Goal: Navigation & Orientation: Find specific page/section

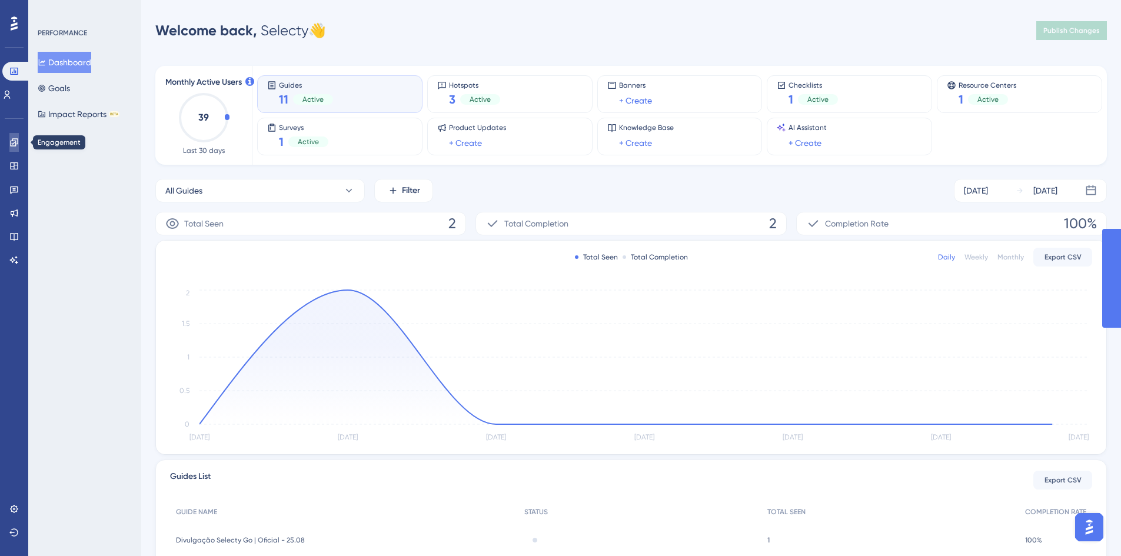
click at [17, 144] on icon at bounding box center [14, 142] width 8 height 8
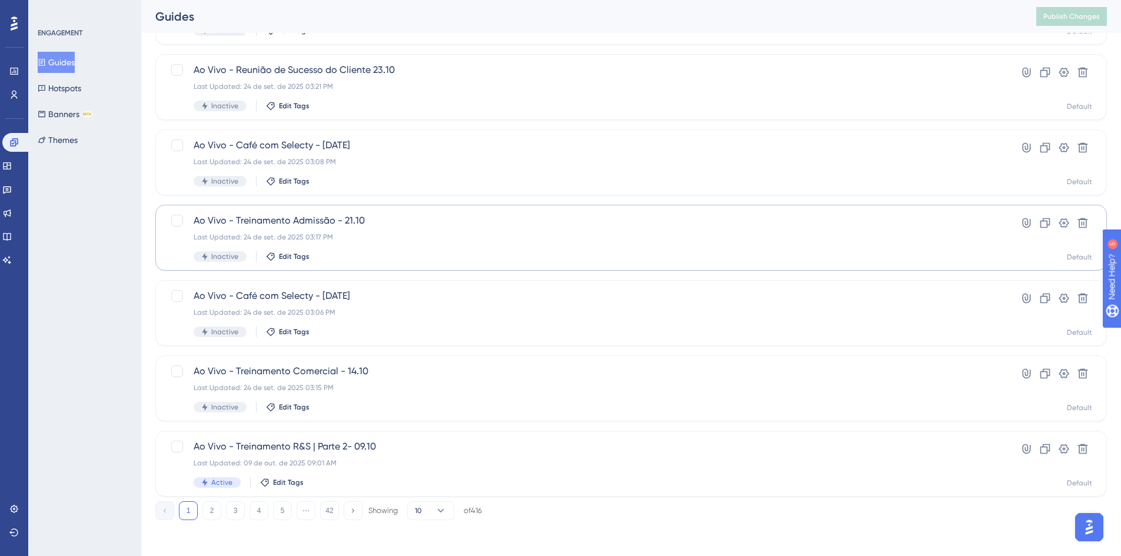
scroll to position [357, 0]
click at [211, 511] on button "2" at bounding box center [211, 509] width 19 height 19
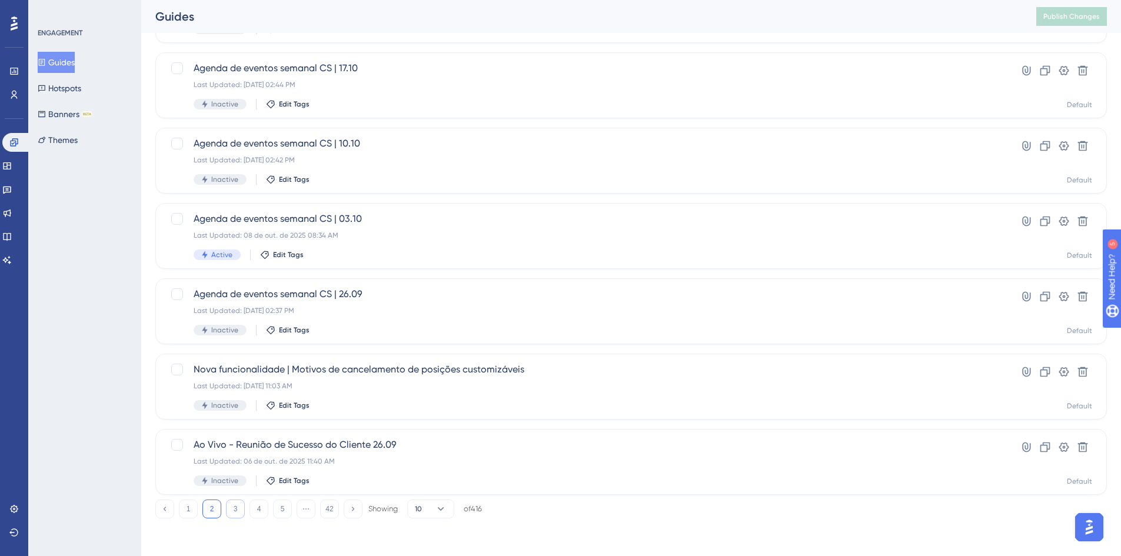
click at [238, 508] on button "3" at bounding box center [235, 509] width 19 height 19
click at [215, 510] on button "2" at bounding box center [211, 509] width 19 height 19
click at [191, 508] on button "1" at bounding box center [188, 509] width 19 height 19
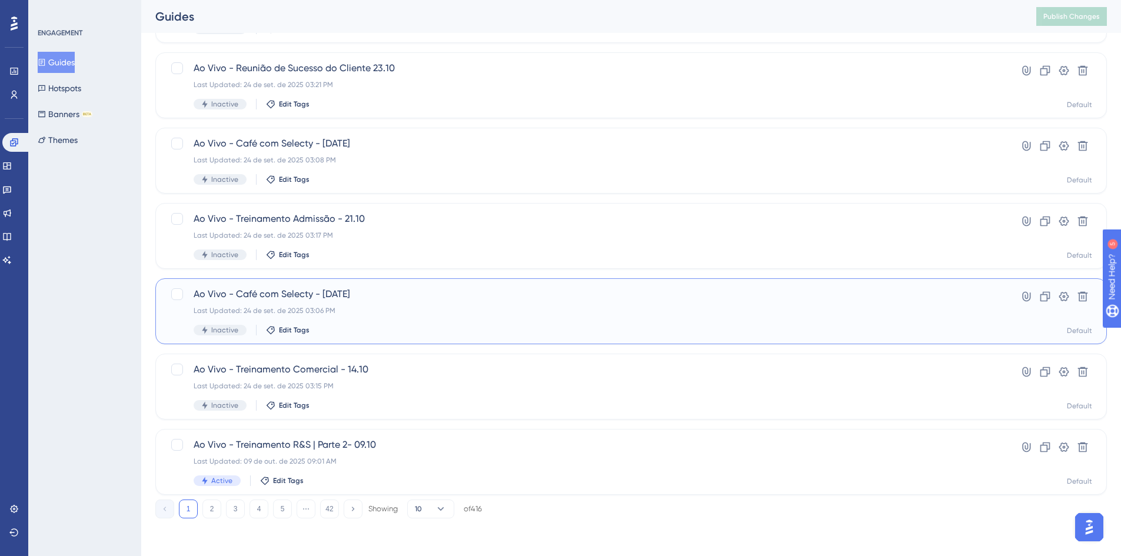
click at [908, 319] on div "Ao Vivo - Café com Selecty - [DATE] Last Updated: [DATE] 03:06 PM Inactive Edit…" at bounding box center [584, 311] width 781 height 48
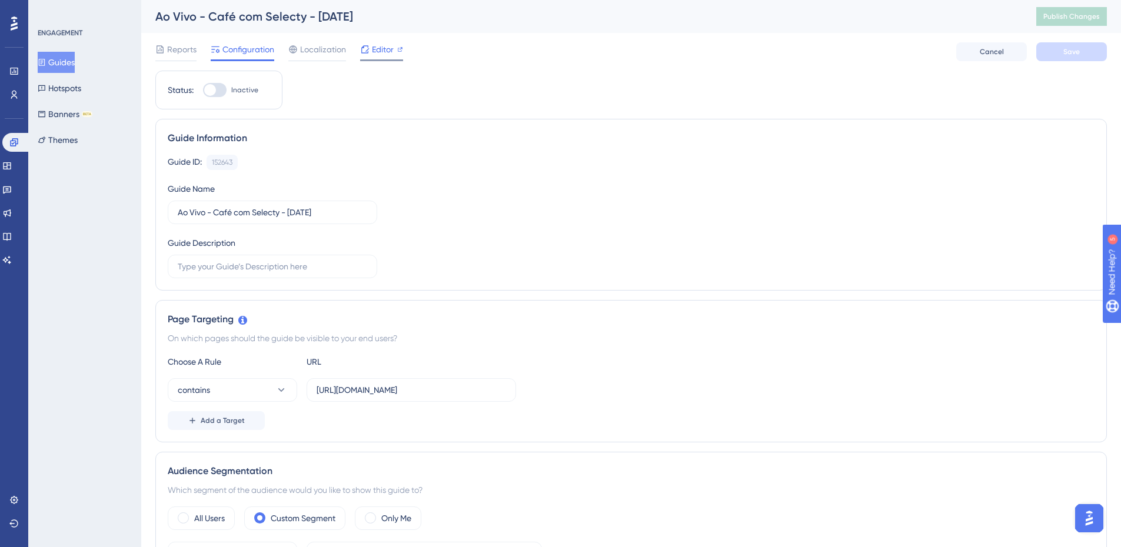
click at [370, 52] on div "Editor" at bounding box center [381, 49] width 43 height 14
drag, startPoint x: 73, startPoint y: 64, endPoint x: 81, endPoint y: 70, distance: 10.1
click at [73, 64] on button "Guides" at bounding box center [56, 62] width 37 height 21
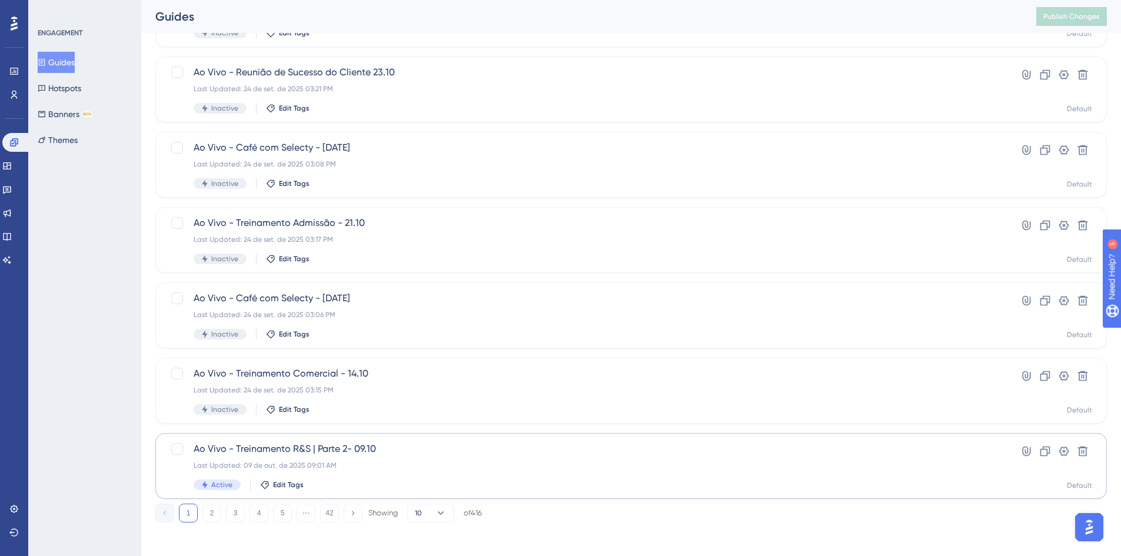
scroll to position [357, 0]
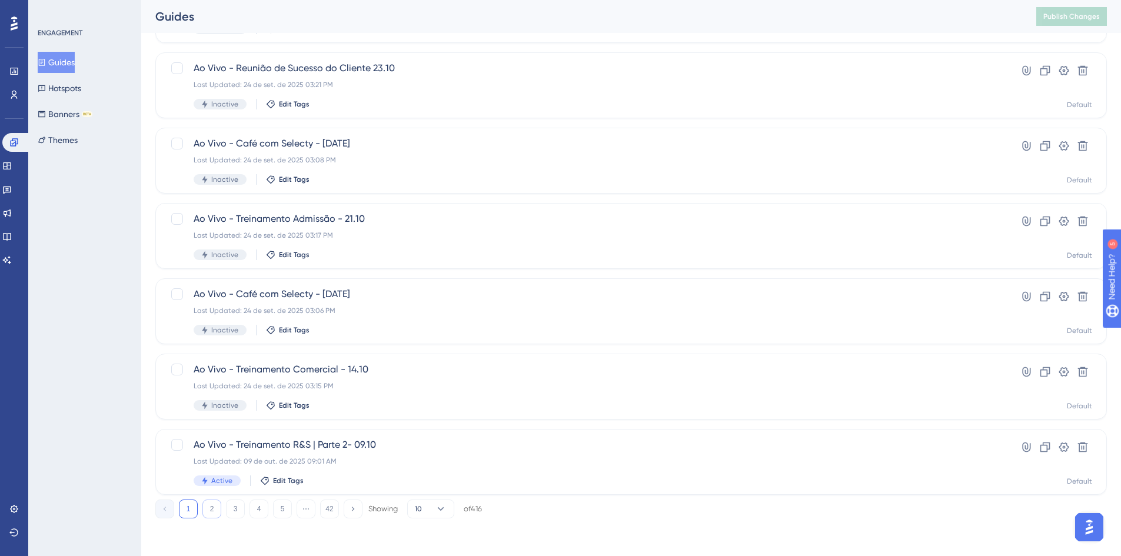
click at [212, 511] on button "2" at bounding box center [211, 509] width 19 height 19
click at [197, 509] on button "1" at bounding box center [188, 509] width 19 height 19
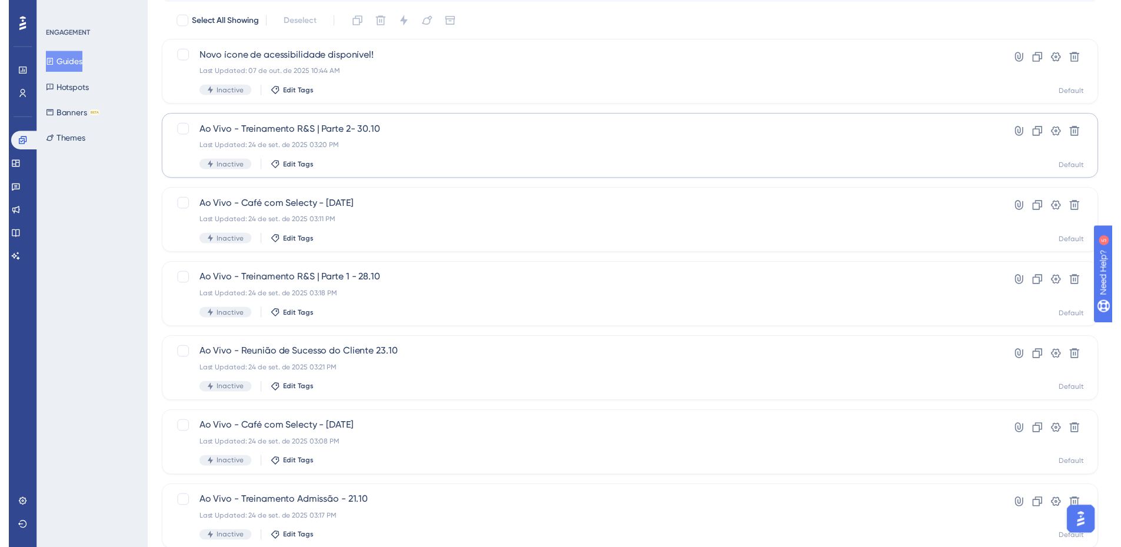
scroll to position [0, 0]
